Goal: Transaction & Acquisition: Purchase product/service

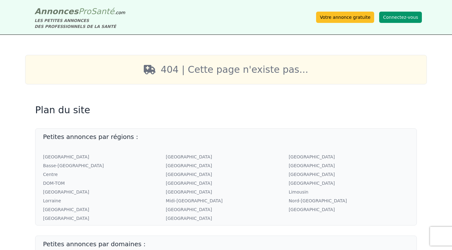
click at [409, 19] on button "Connectez-vous" at bounding box center [400, 17] width 43 height 11
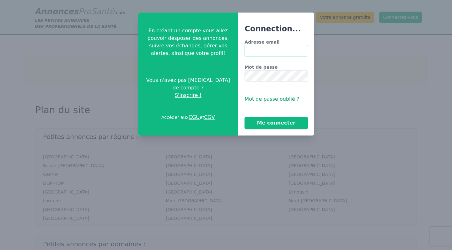
type input "**********"
click at [276, 123] on button "Me connecter" at bounding box center [276, 123] width 63 height 13
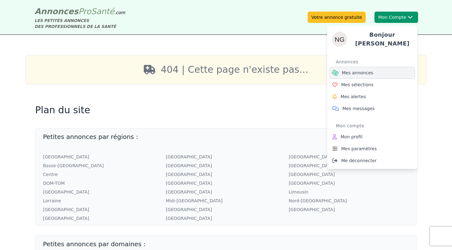
click at [360, 70] on span "Mes annonces" at bounding box center [357, 73] width 31 height 6
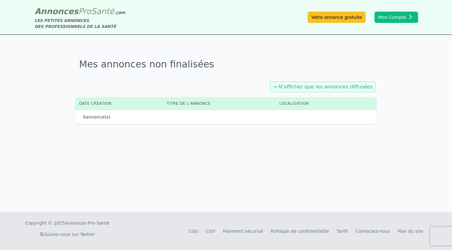
click at [348, 86] on link "→ N'afficher que les annonces diffusées" at bounding box center [323, 87] width 100 height 6
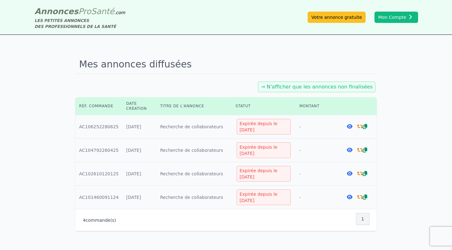
click at [180, 129] on td "Titre : Recherche de collaborateurs" at bounding box center [193, 127] width 75 height 24
click at [360, 126] on icon at bounding box center [360, 126] width 6 height 5
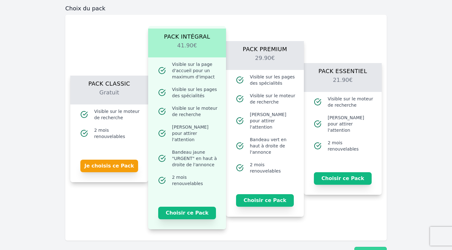
scroll to position [702, 0]
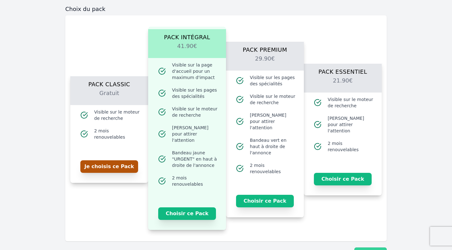
click at [107, 161] on button "Je choisis ce Pack" at bounding box center [109, 166] width 58 height 13
